Goal: Information Seeking & Learning: Learn about a topic

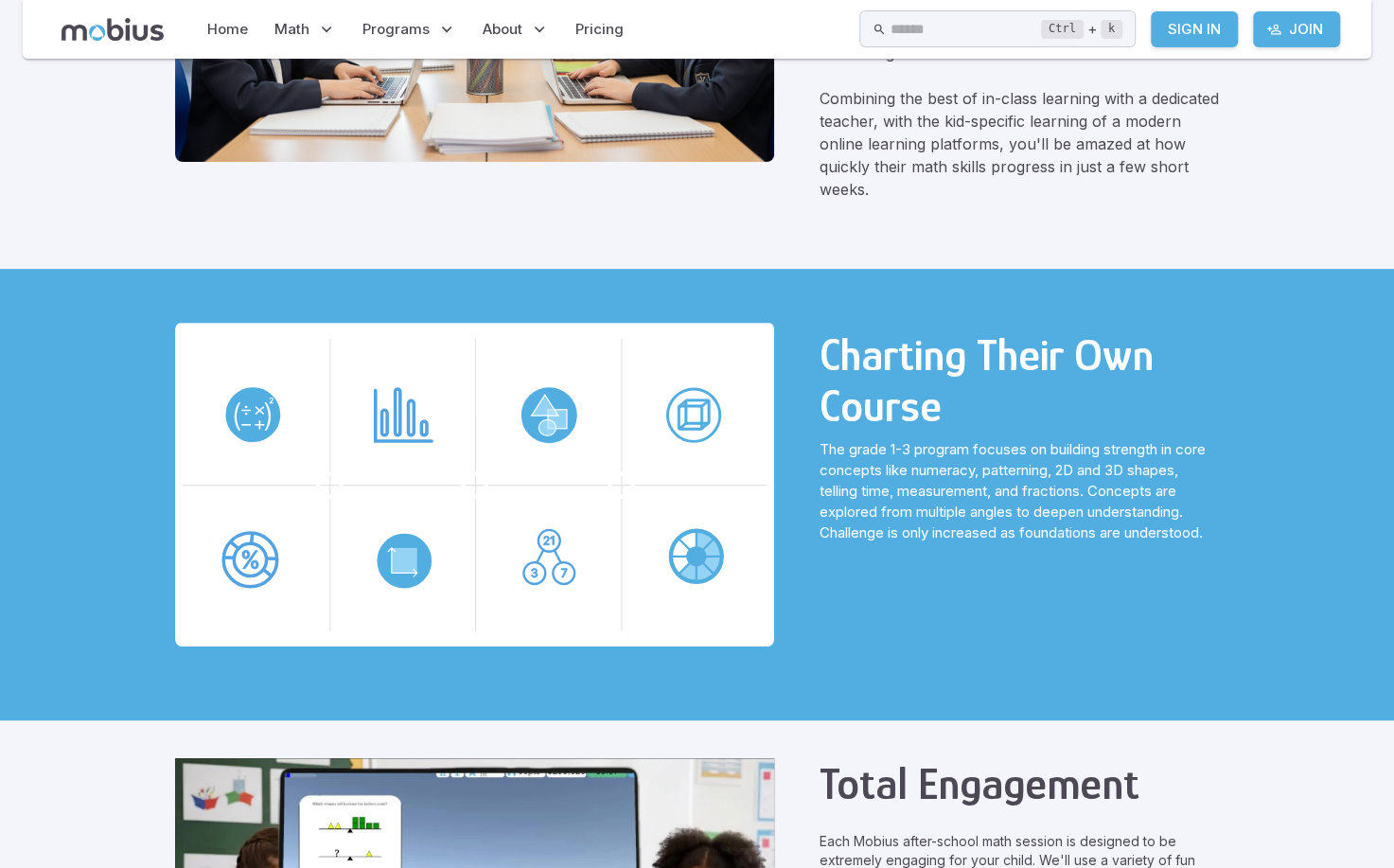
scroll to position [435, 0]
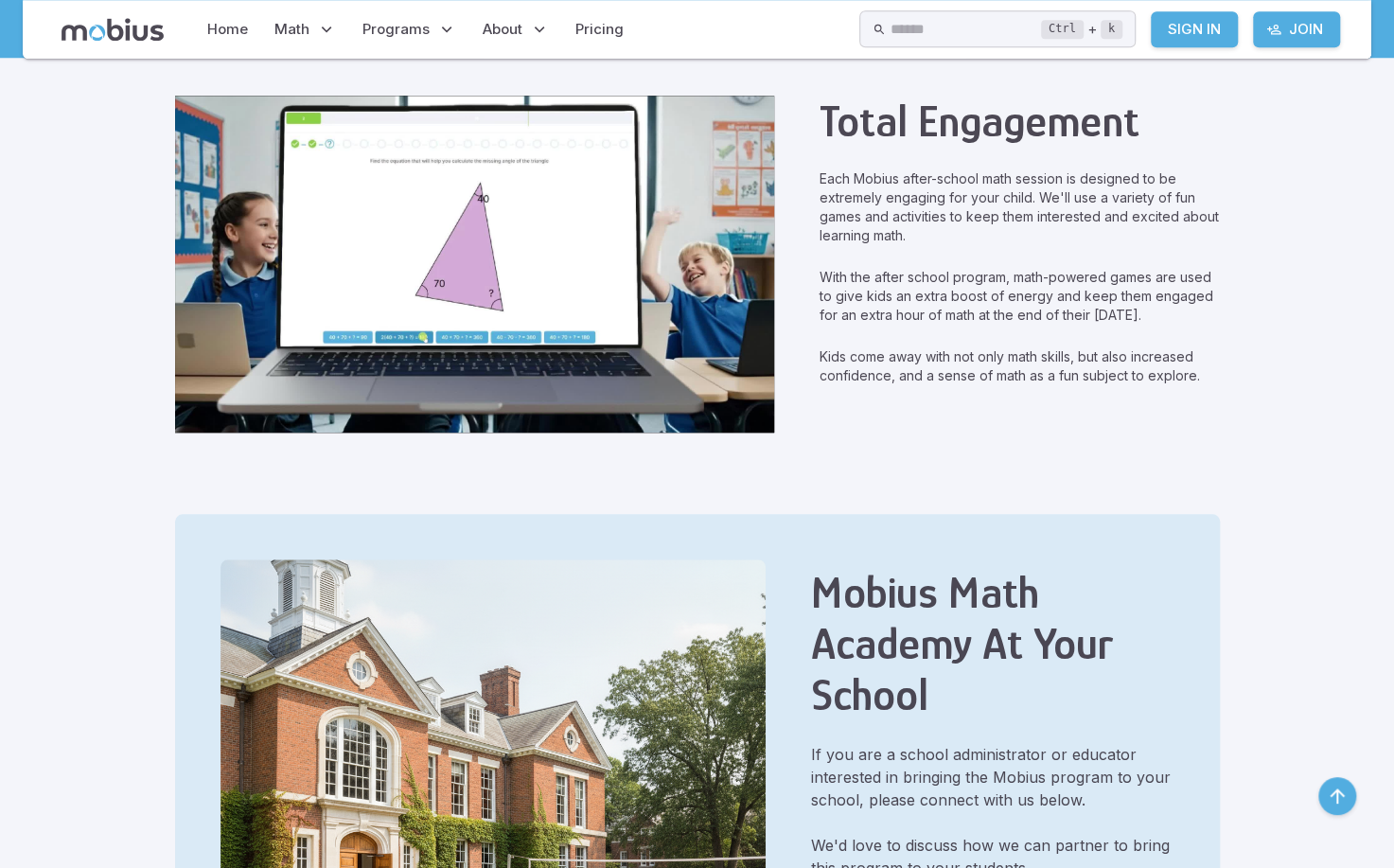
scroll to position [970, 0]
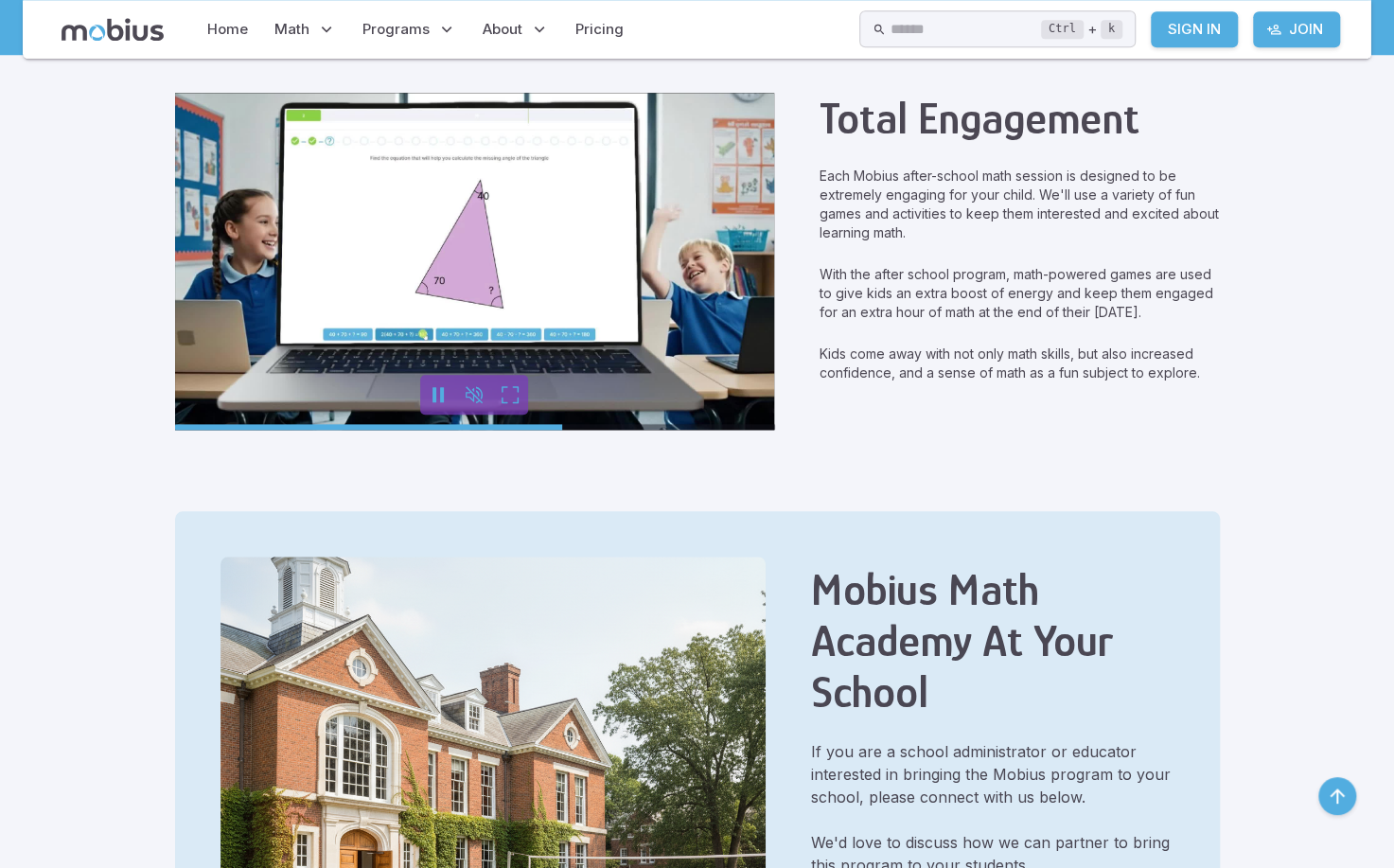
click at [559, 425] on input "seek" at bounding box center [475, 426] width 600 height 24
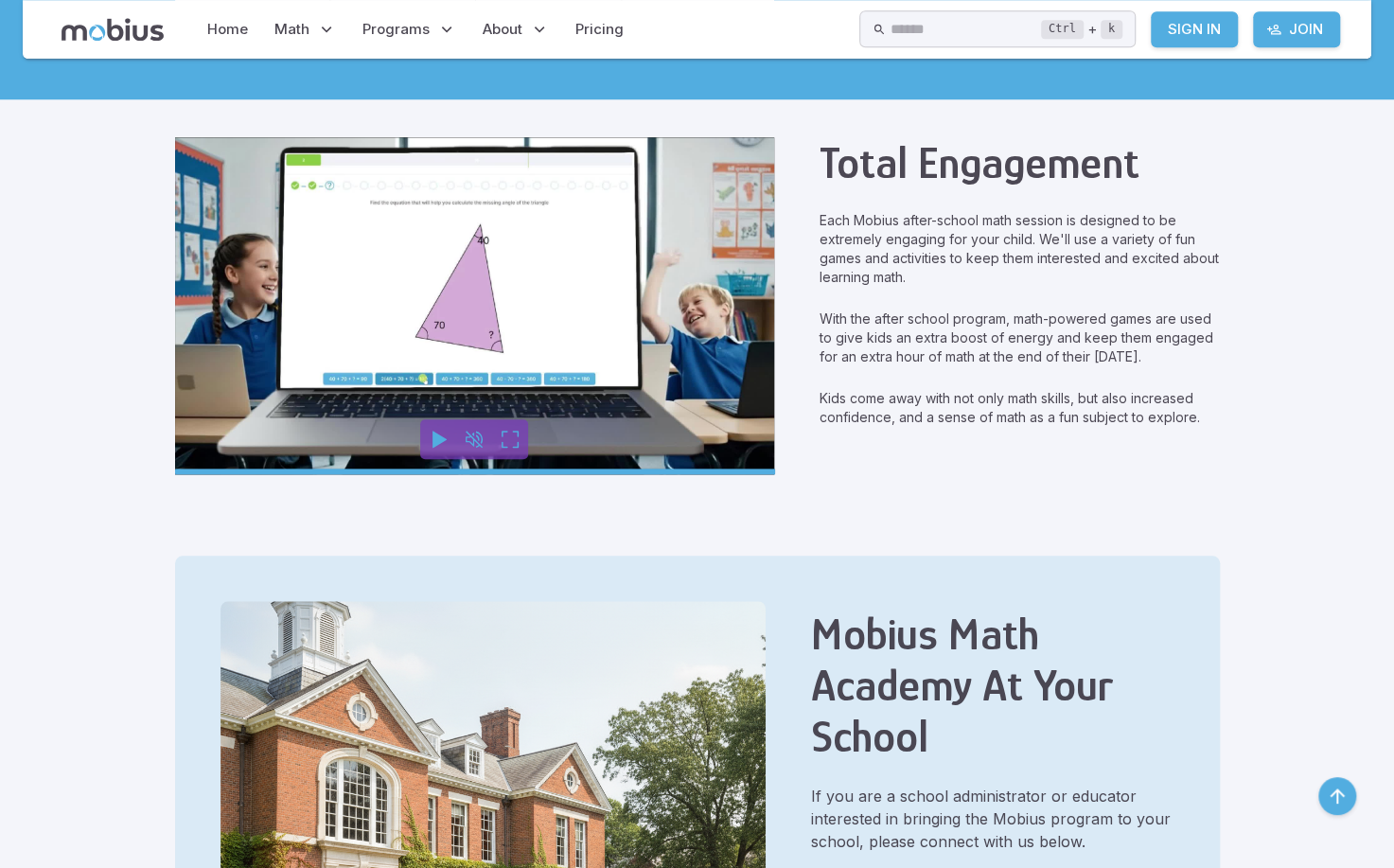
scroll to position [912, 0]
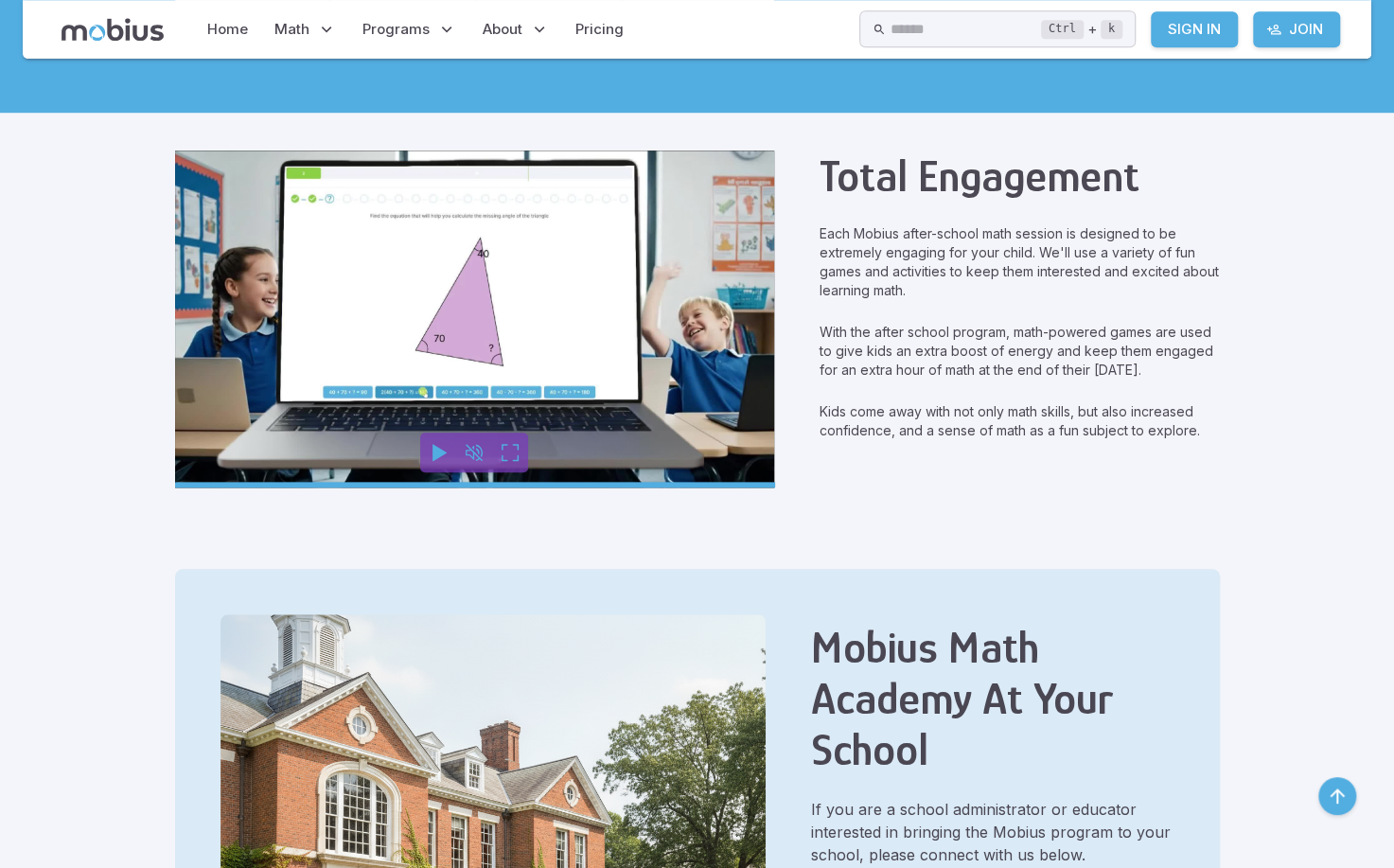
type input "*"
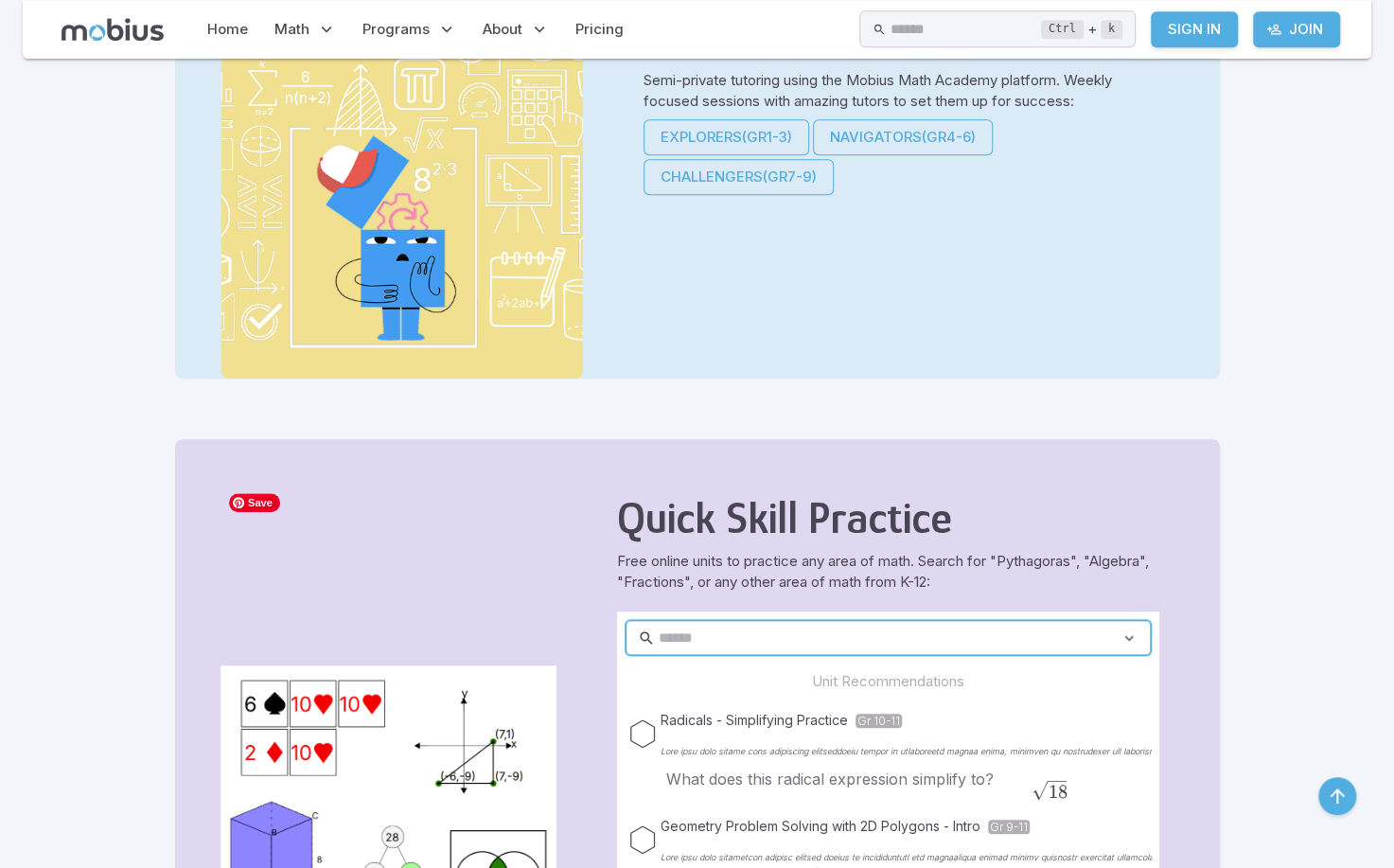
scroll to position [723, 0]
